Goal: Navigation & Orientation: Go to known website

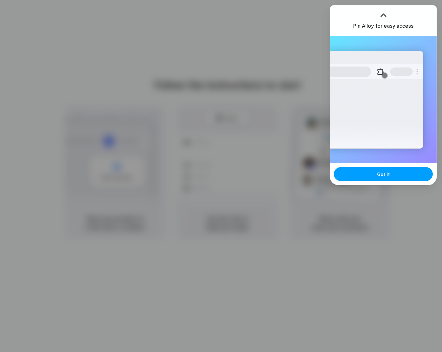
click at [386, 178] on button "Got it" at bounding box center [383, 174] width 99 height 14
